Goal: Find specific page/section: Find specific page/section

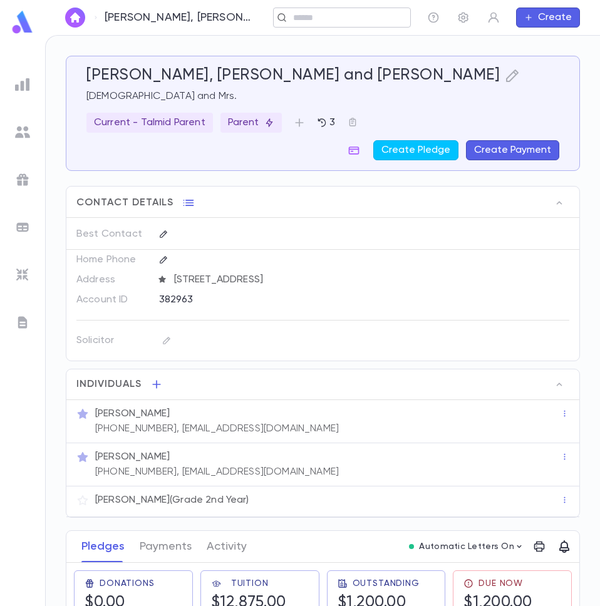
click at [358, 18] on input "text" at bounding box center [347, 18] width 116 height 12
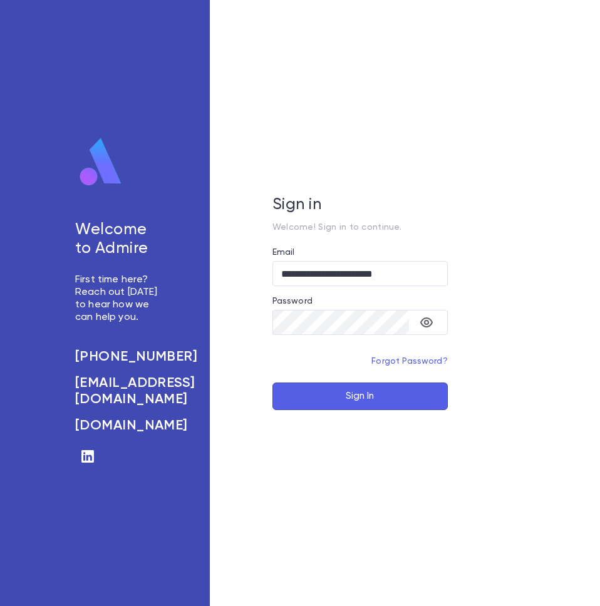
click at [350, 397] on button "Sign In" at bounding box center [359, 397] width 175 height 28
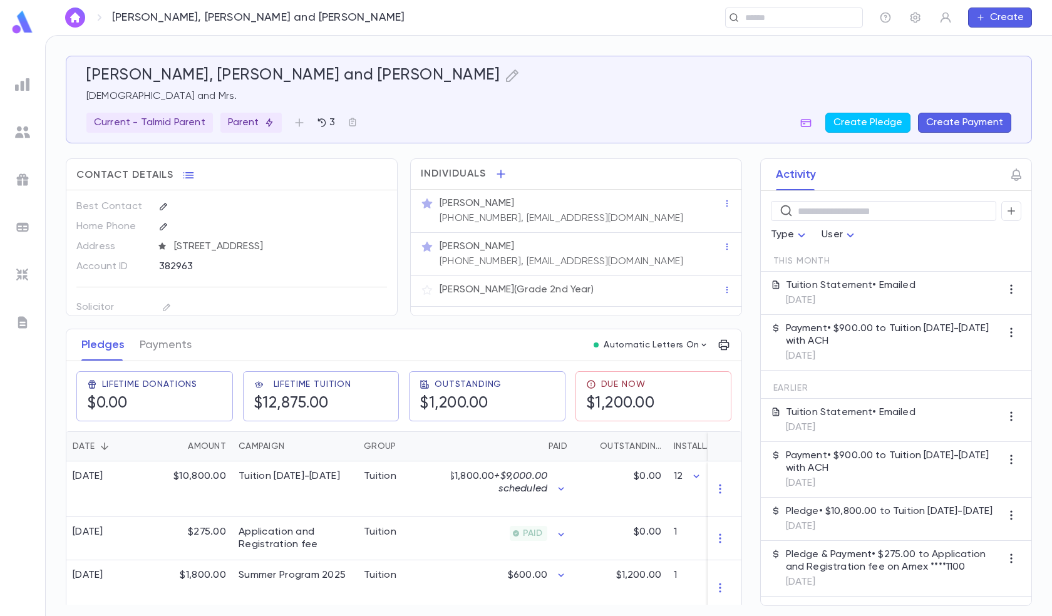
click at [22, 85] on img at bounding box center [22, 84] width 15 height 15
